Goal: Information Seeking & Learning: Learn about a topic

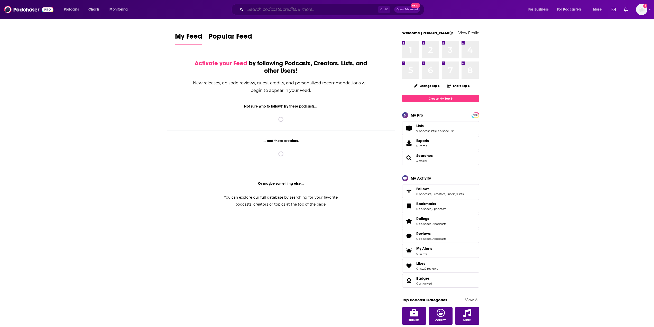
click at [303, 12] on input "Search podcasts, credits, & more..." at bounding box center [311, 9] width 133 height 8
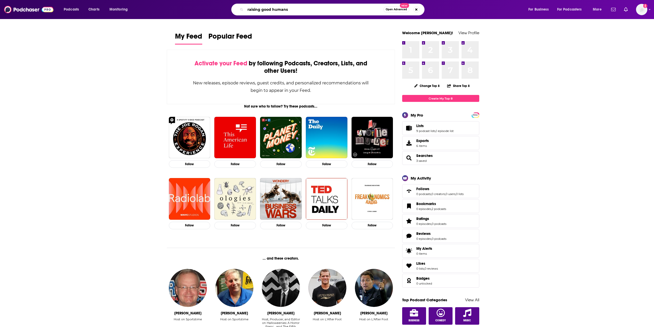
type input "raising good humans"
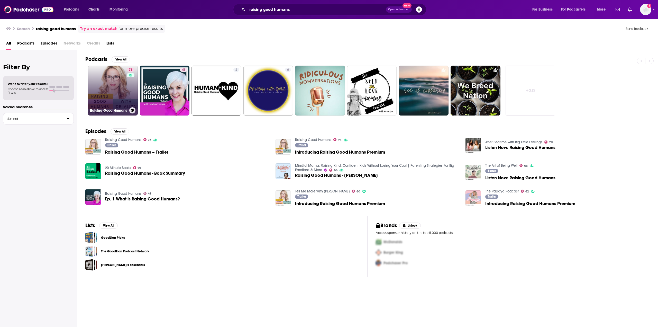
click at [109, 83] on link "73 Raising Good Humans" at bounding box center [113, 91] width 50 height 50
